Goal: Task Accomplishment & Management: Complete application form

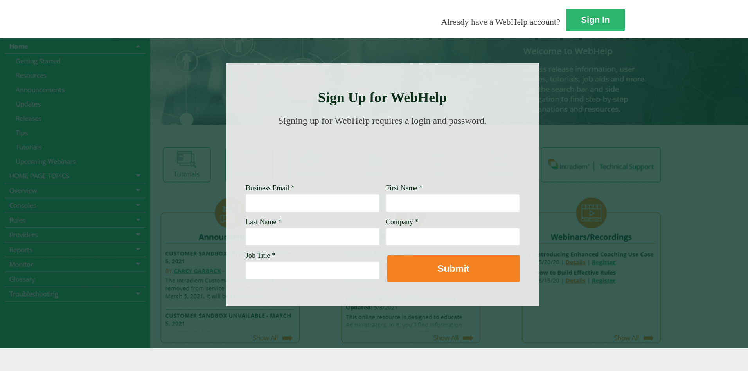
click at [246, 205] on input "Business Email *" at bounding box center [313, 202] width 134 height 18
type input "[EMAIL_ADDRESS][PERSON_NAME][DOMAIN_NAME]"
click at [386, 203] on input "First Name *" at bounding box center [453, 202] width 134 height 18
type input "Bridgitti"
click at [246, 235] on input "Last Name *" at bounding box center [313, 236] width 134 height 18
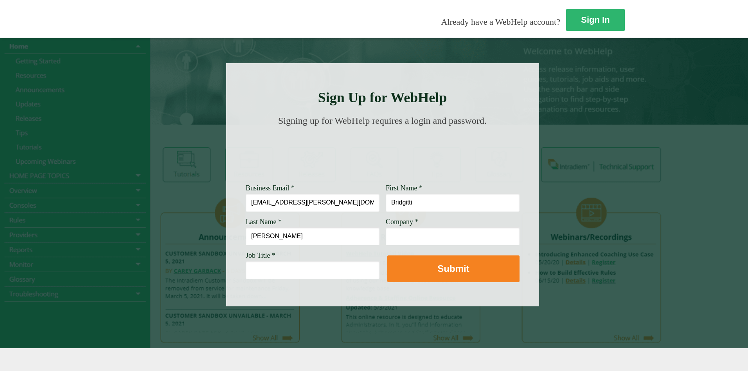
type input "[PERSON_NAME]"
click at [386, 239] on input "Company *" at bounding box center [453, 236] width 134 height 18
type input "[PERSON_NAME] Fargo Bank, NA"
click at [246, 266] on input "Job Title *" at bounding box center [313, 270] width 134 height 18
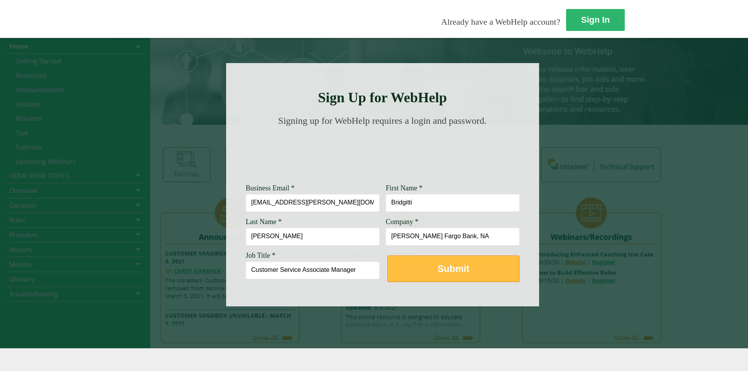
type input "Customer Service Associate Manager"
click at [437, 268] on strong "Submit" at bounding box center [453, 268] width 32 height 11
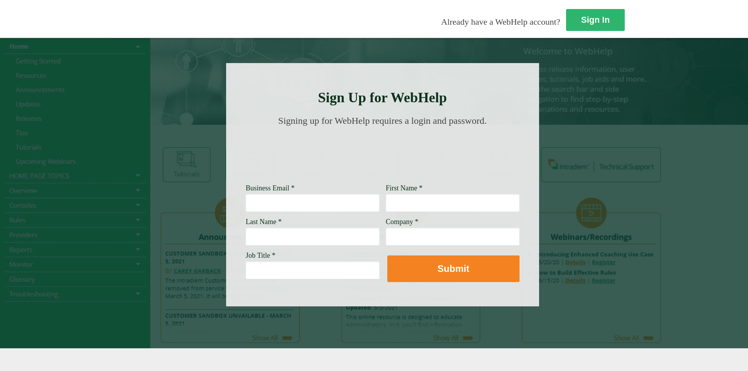
click at [246, 205] on input "Business Email *" at bounding box center [313, 202] width 134 height 18
type input "[EMAIL_ADDRESS][PERSON_NAME][DOMAIN_NAME]"
click at [386, 205] on input "First Name *" at bounding box center [453, 202] width 134 height 18
type input "Bridgitti"
click at [246, 232] on input "Last Name *" at bounding box center [313, 236] width 134 height 18
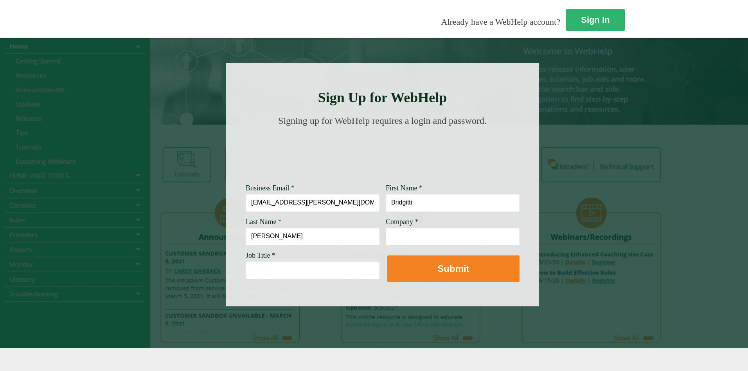
type input "[PERSON_NAME]"
click at [386, 232] on input "Company *" at bounding box center [453, 236] width 134 height 18
type input "[PERSON_NAME] Fargo Bank, NA"
click at [246, 269] on input "Job Title *" at bounding box center [313, 270] width 134 height 18
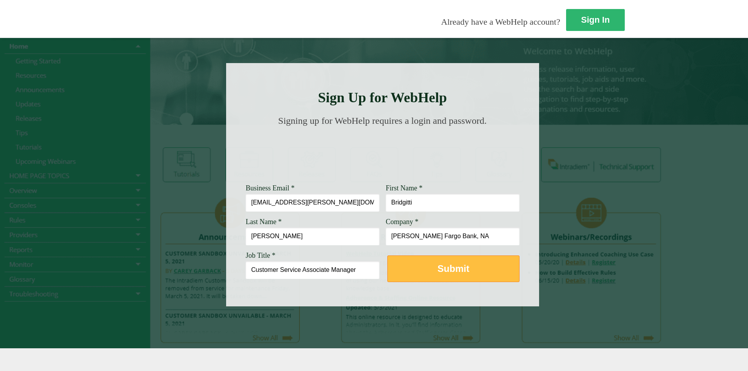
type input "Customer Service Associate Manager"
click at [437, 273] on strong "Submit" at bounding box center [453, 268] width 32 height 11
